Goal: Task Accomplishment & Management: Manage account settings

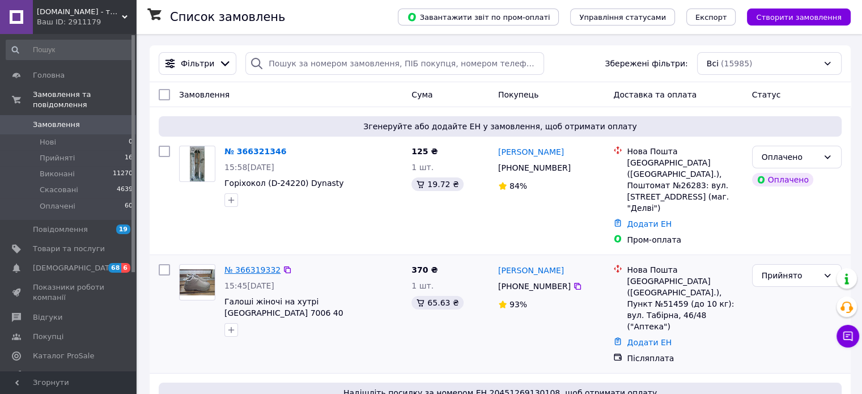
click at [252, 265] on link "№ 366319332" at bounding box center [252, 269] width 56 height 9
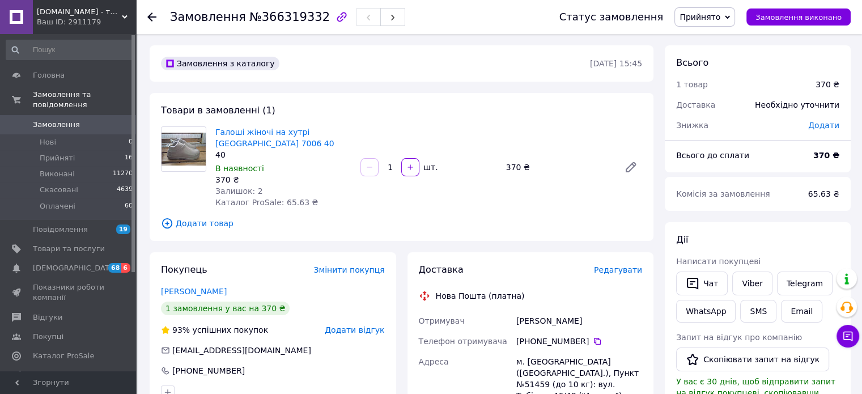
click at [147, 13] on icon at bounding box center [151, 16] width 9 height 9
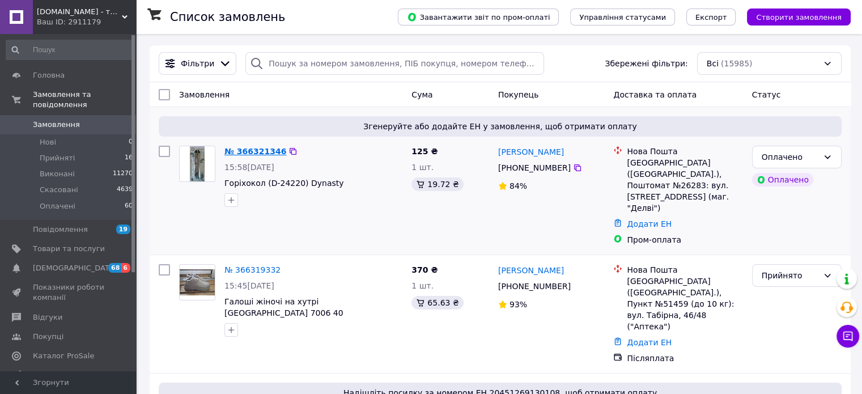
click at [252, 151] on link "№ 366321346" at bounding box center [255, 151] width 62 height 9
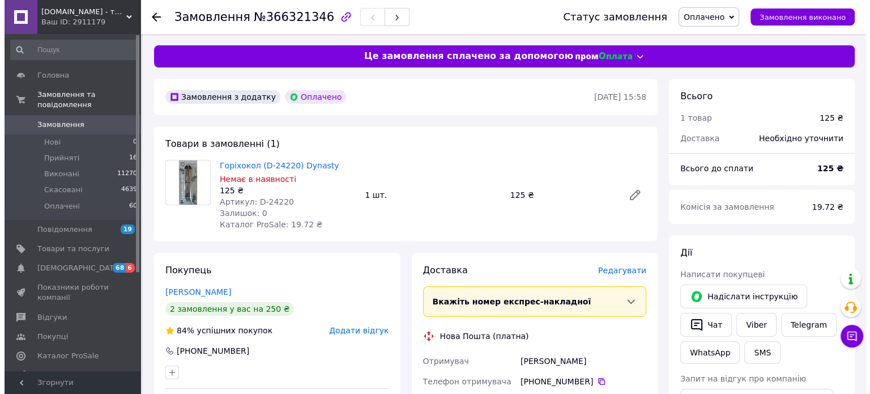
scroll to position [57, 0]
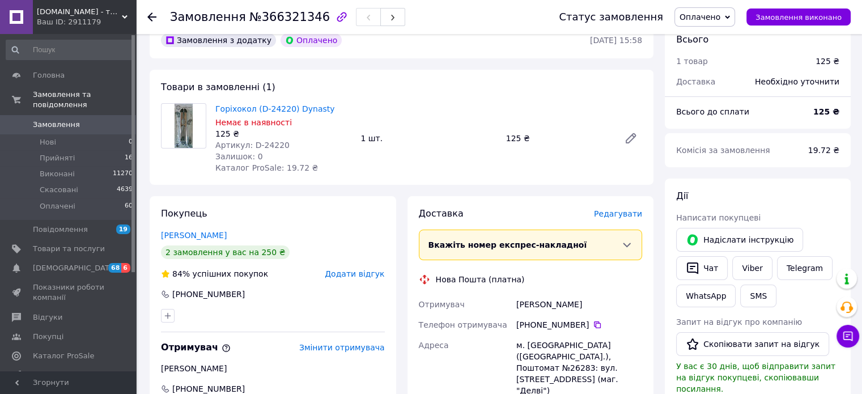
click at [616, 212] on span "Редагувати" at bounding box center [618, 213] width 48 height 9
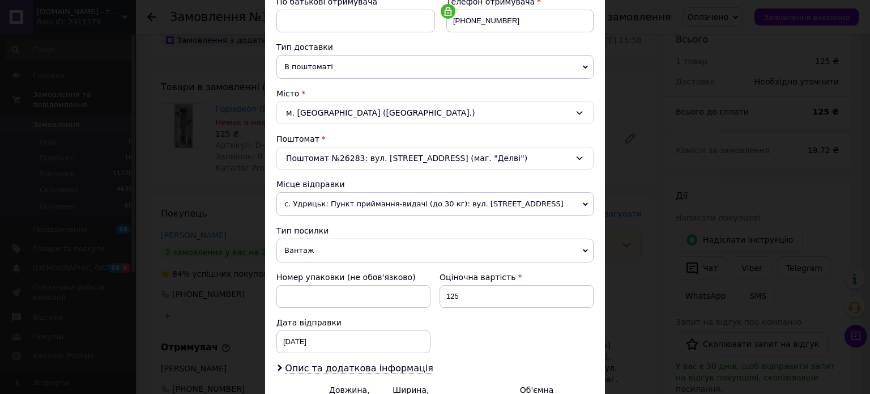
scroll to position [283, 0]
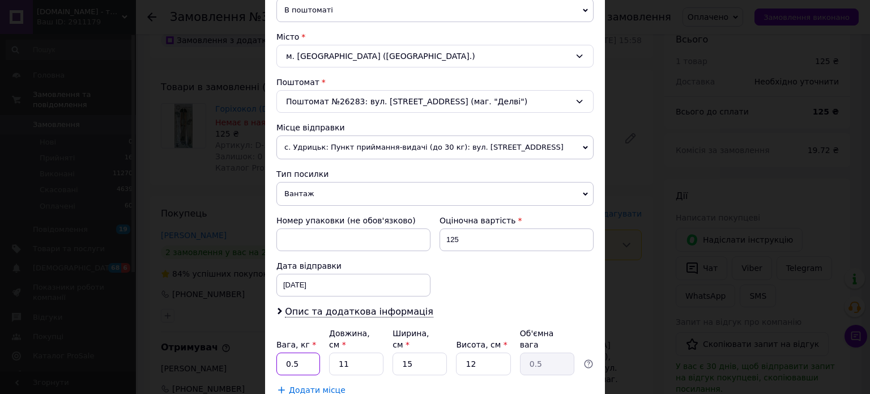
click at [301, 352] on input "0.5" at bounding box center [299, 363] width 44 height 23
type input "0.3"
click at [350, 352] on input "11" at bounding box center [356, 363] width 54 height 23
type input "1"
type input "0.1"
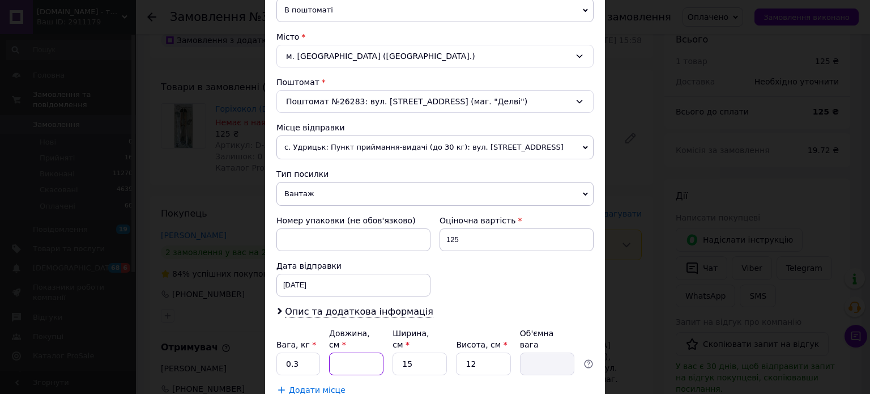
type input "2"
type input "0.1"
type input "23"
type input "1.03"
type input "23"
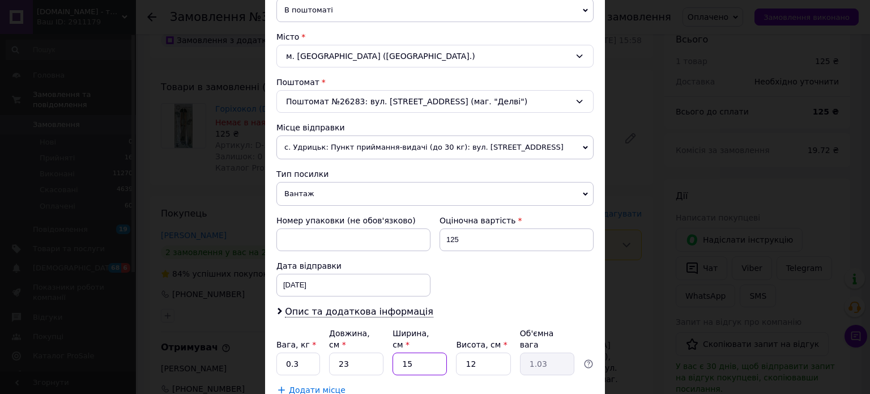
click at [415, 352] on input "15" at bounding box center [420, 363] width 54 height 23
type input "1"
type input "0.1"
type input "9"
type input "0.62"
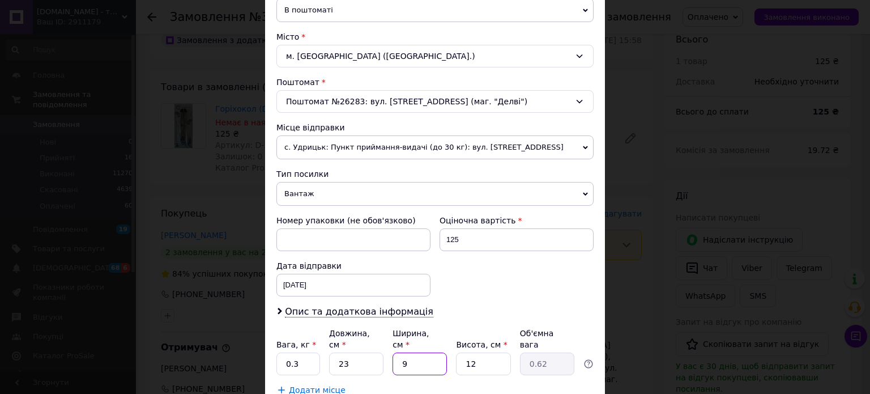
type input "9"
click at [480, 352] on input "12" at bounding box center [483, 363] width 54 height 23
type input "1"
type input "0.1"
type input "11"
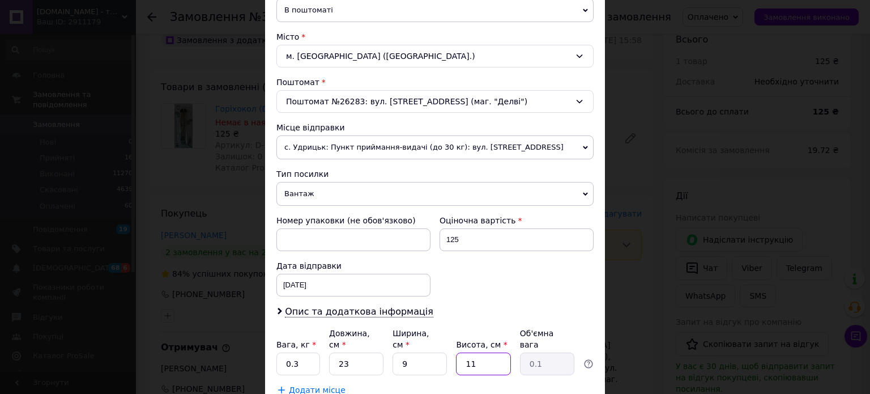
type input "0.57"
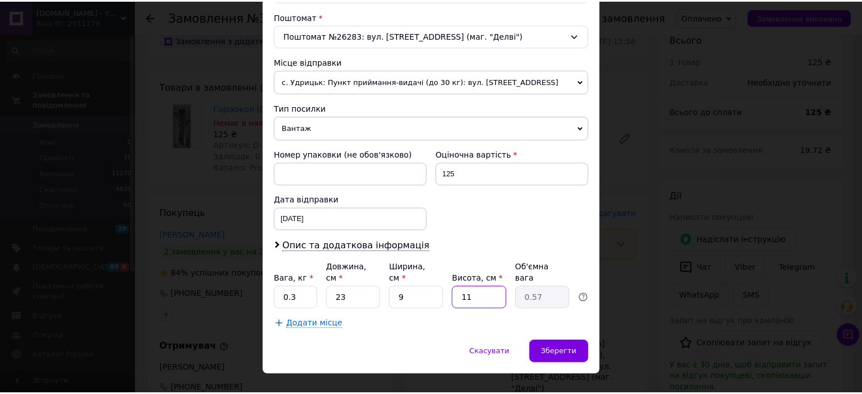
scroll to position [355, 0]
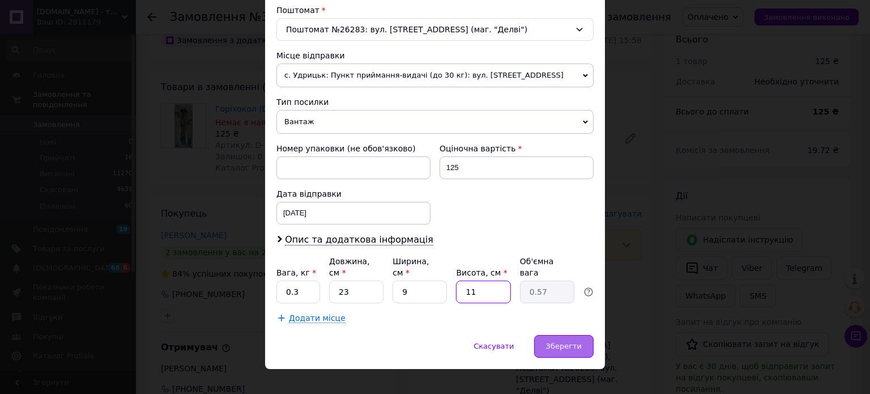
type input "11"
click at [572, 342] on span "Зберегти" at bounding box center [564, 346] width 36 height 8
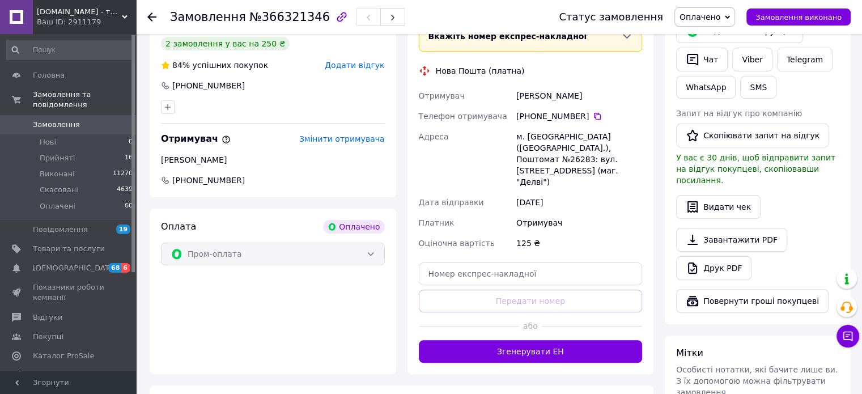
scroll to position [283, 0]
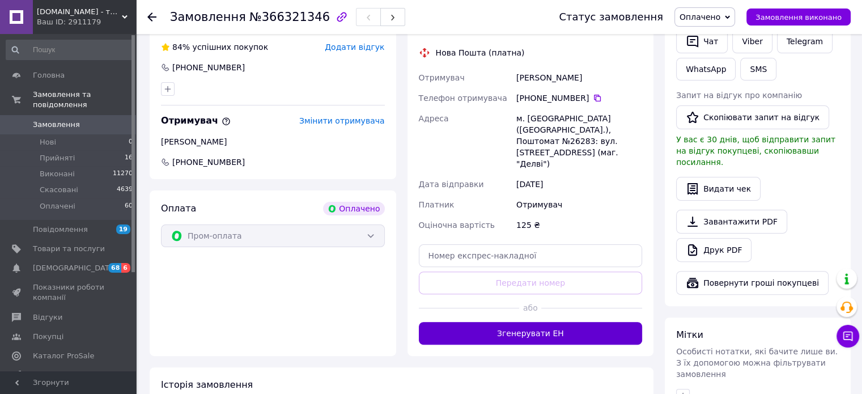
click at [544, 322] on button "Згенерувати ЕН" at bounding box center [531, 333] width 224 height 23
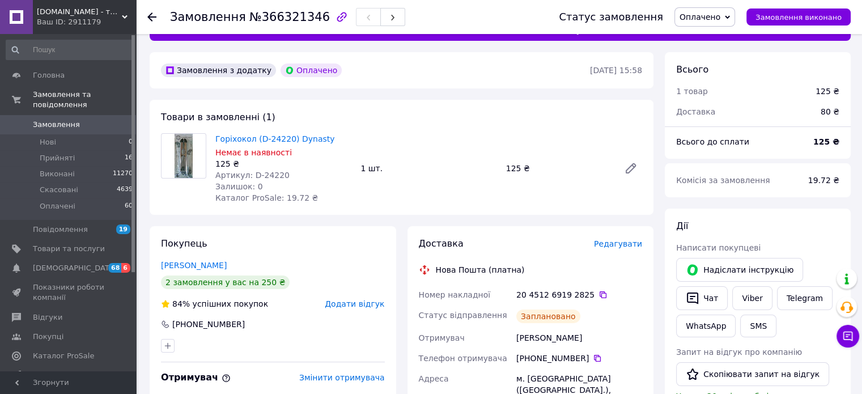
scroll to position [0, 0]
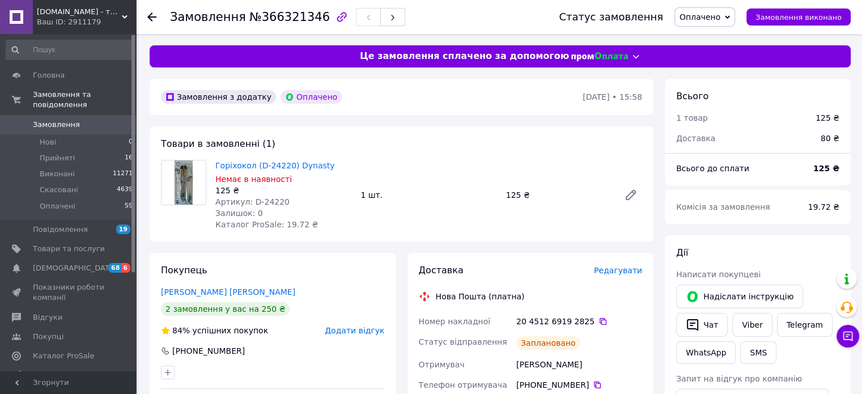
click at [150, 19] on icon at bounding box center [151, 16] width 9 height 9
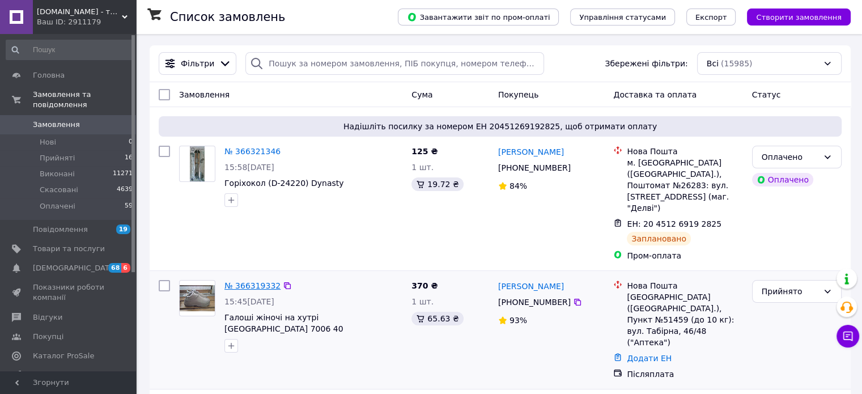
click at [247, 281] on link "№ 366319332" at bounding box center [252, 285] width 56 height 9
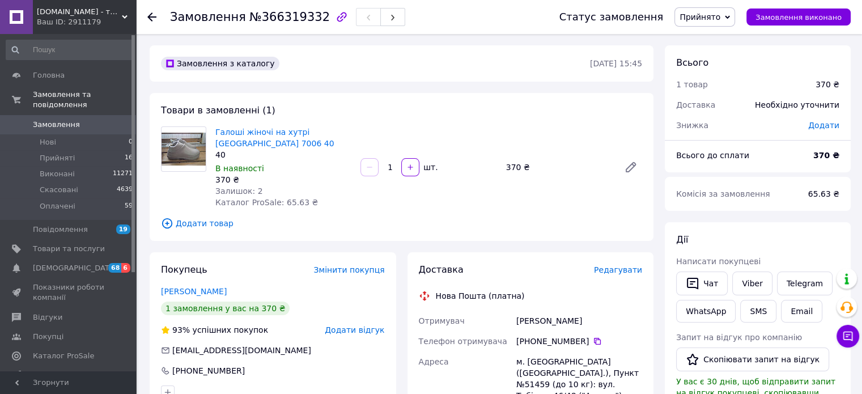
click at [153, 15] on icon at bounding box center [151, 16] width 9 height 9
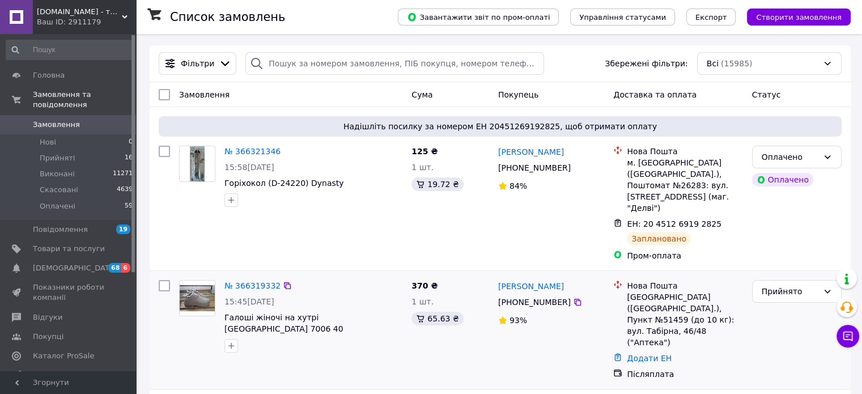
click at [199, 285] on img at bounding box center [197, 298] width 35 height 27
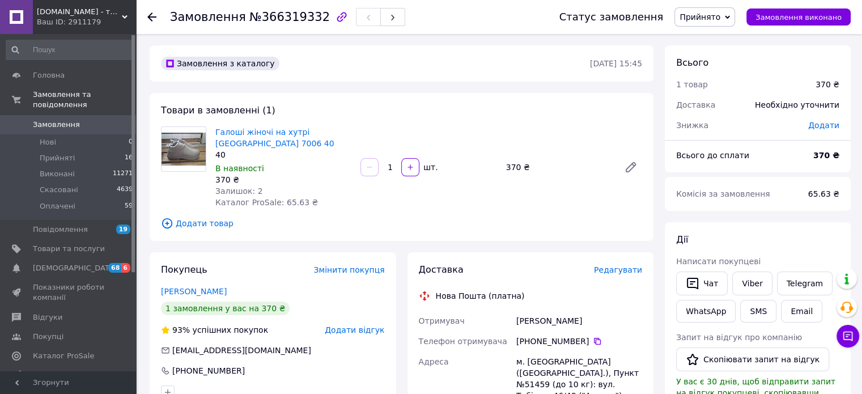
click at [623, 265] on span "Редагувати" at bounding box center [618, 269] width 48 height 9
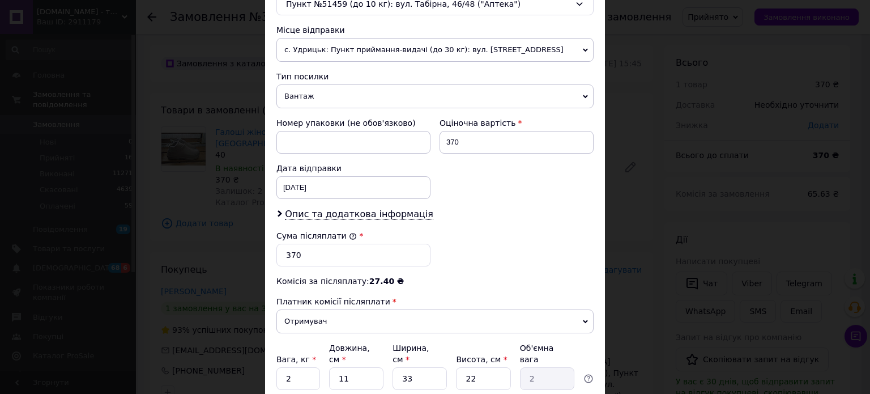
scroll to position [397, 0]
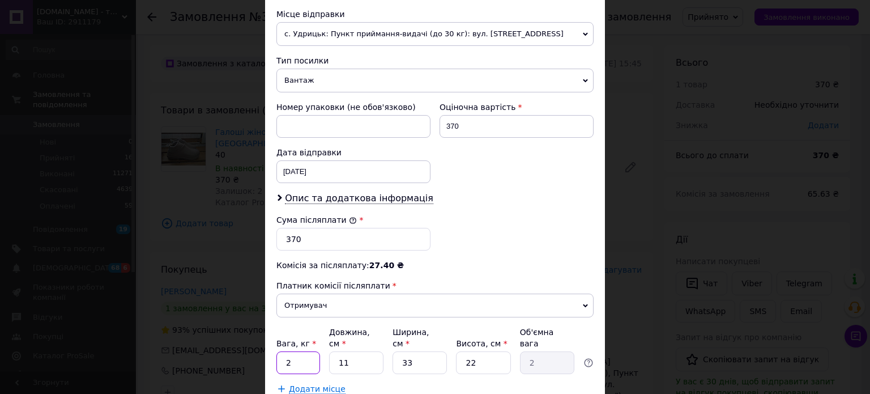
click at [293, 351] on input "2" at bounding box center [299, 362] width 44 height 23
type input "0.49"
click at [351, 351] on input "11" at bounding box center [356, 362] width 54 height 23
type input "1"
type input "0.18"
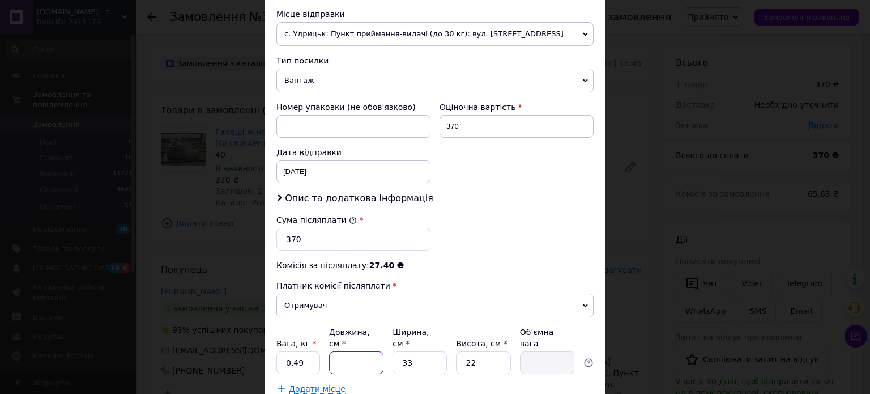
type input "4"
type input "0.73"
type input "44"
type input "7.99"
type input "44"
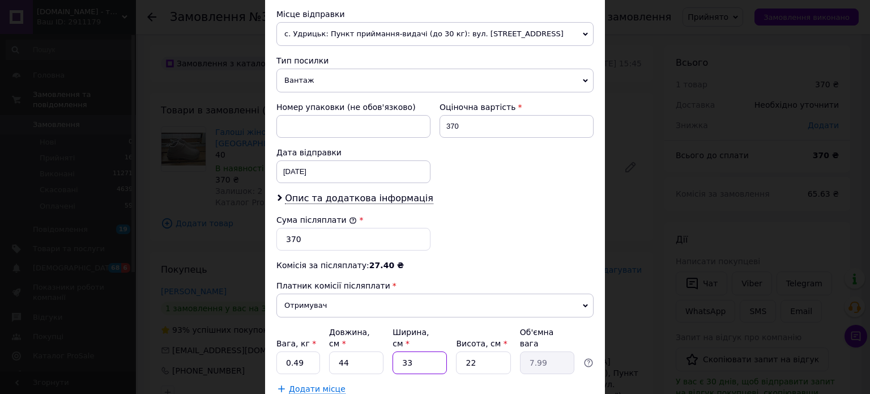
click at [416, 351] on input "33" at bounding box center [420, 362] width 54 height 23
type input "3"
type input "0.73"
type input "34"
type input "8.23"
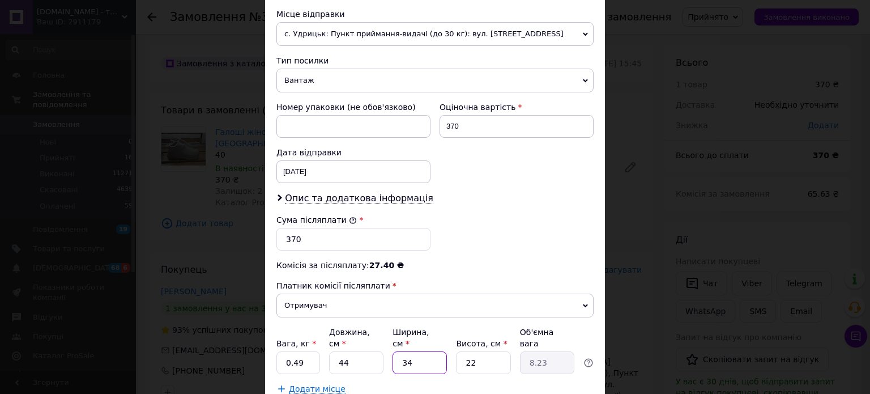
type input "34"
click at [477, 351] on input "22" at bounding box center [483, 362] width 54 height 23
type input "2"
type input "0.75"
type input "7"
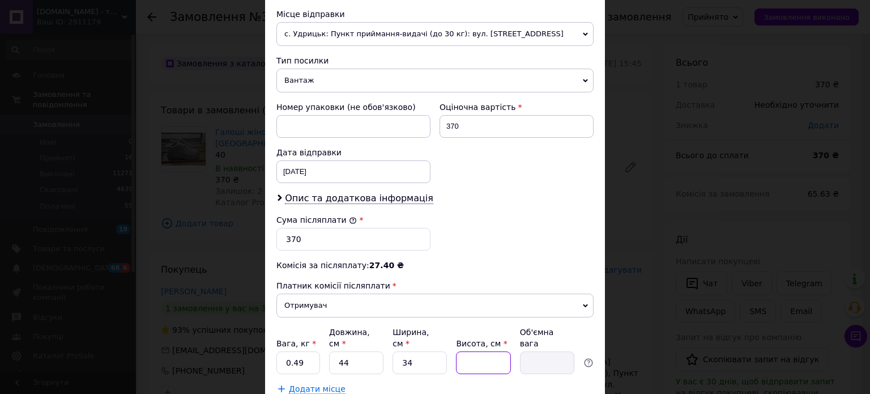
type input "2.62"
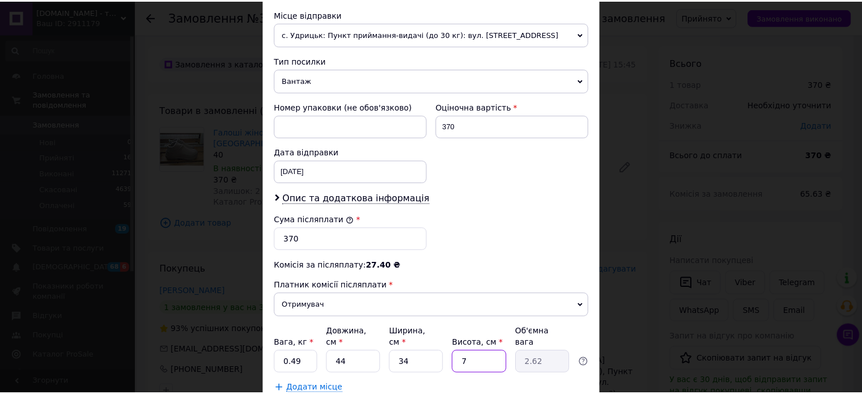
scroll to position [453, 0]
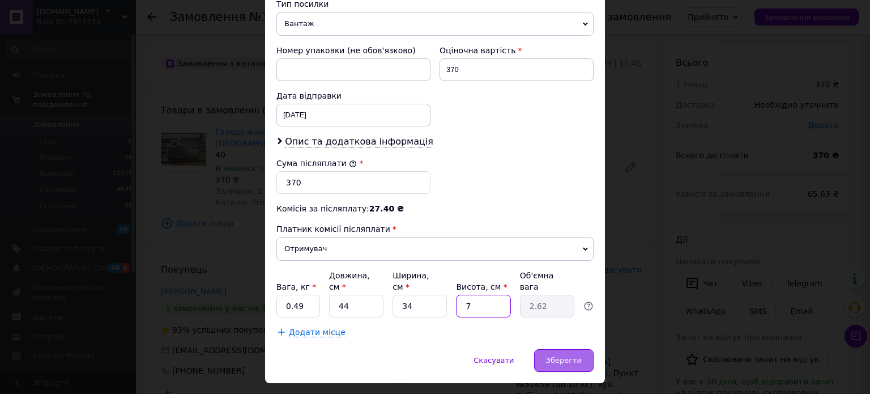
type input "7"
click at [568, 356] on span "Зберегти" at bounding box center [564, 360] width 36 height 8
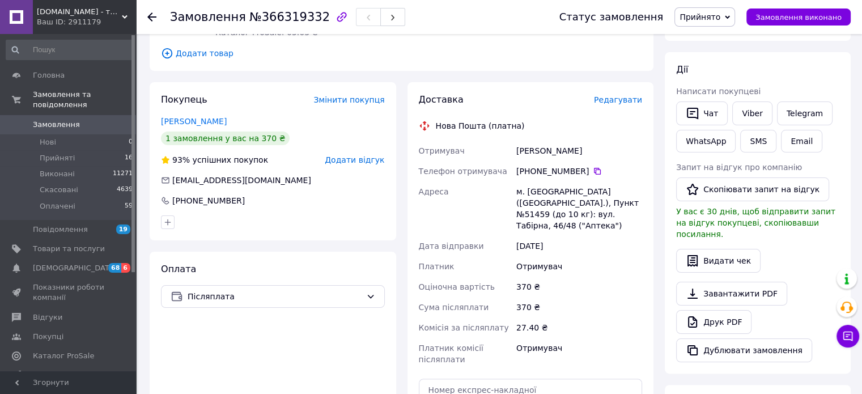
scroll to position [283, 0]
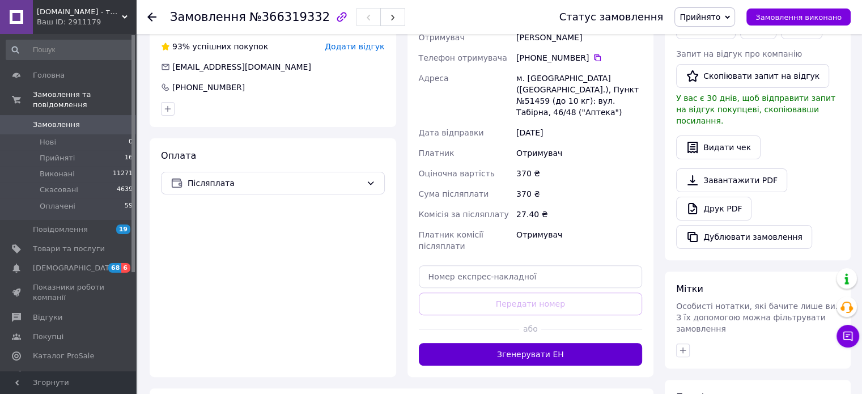
click at [549, 343] on button "Згенерувати ЕН" at bounding box center [531, 354] width 224 height 23
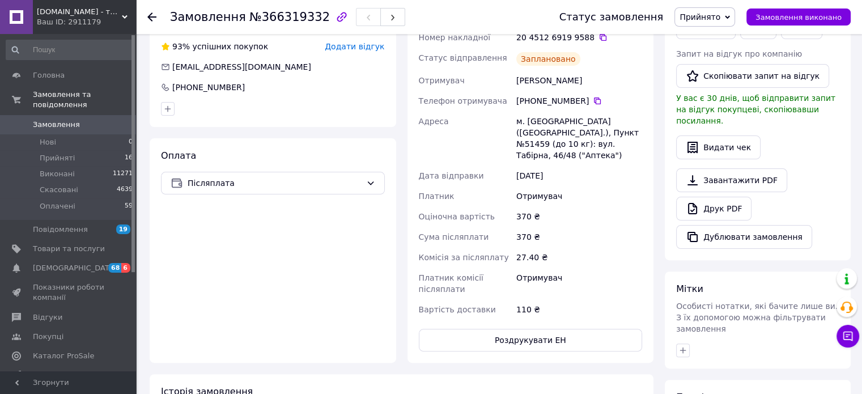
scroll to position [227, 0]
